Goal: Task Accomplishment & Management: Use online tool/utility

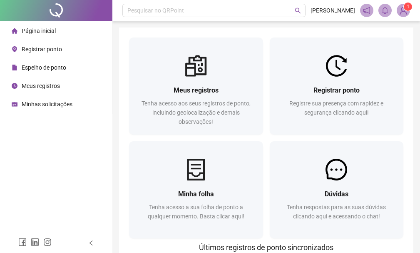
click at [142, 29] on div "Meus registros Tenha acesso aos seus registros de ponto, incluindo geolocalizaç…" at bounding box center [266, 166] width 294 height 279
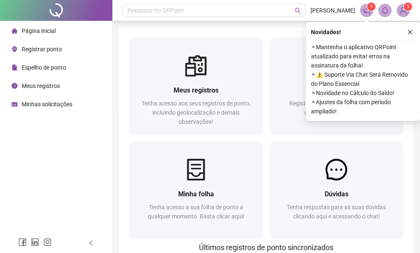
click at [40, 49] on span "Registrar ponto" at bounding box center [42, 49] width 40 height 7
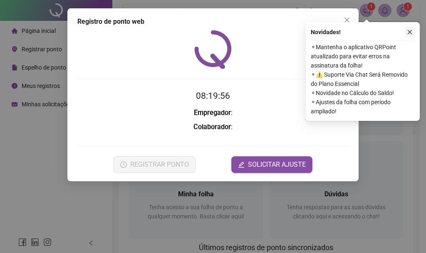
click at [413, 30] on button "button" at bounding box center [410, 32] width 10 height 10
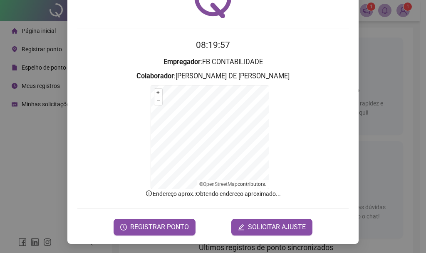
scroll to position [52, 0]
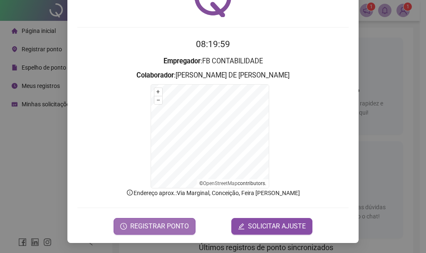
click at [155, 224] on span "REGISTRAR PONTO" at bounding box center [159, 226] width 59 height 10
